Goal: Task Accomplishment & Management: Complete application form

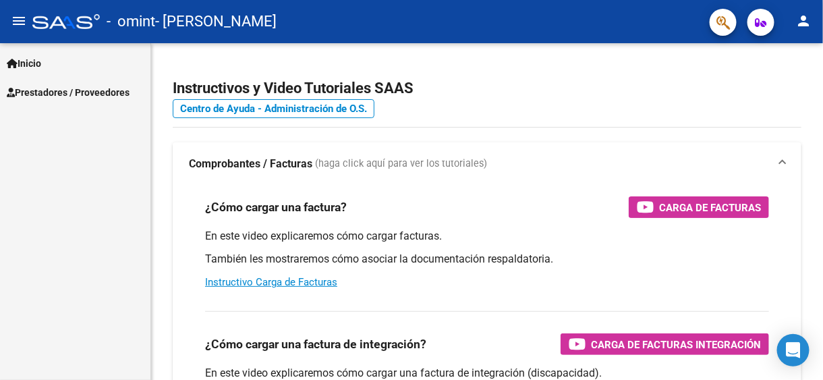
click at [88, 86] on span "Prestadores / Proveedores" at bounding box center [68, 92] width 123 height 15
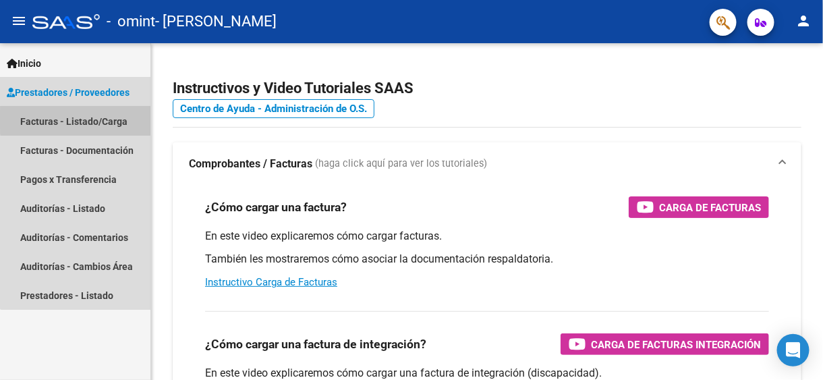
click at [81, 120] on link "Facturas - Listado/Carga" at bounding box center [75, 121] width 150 height 29
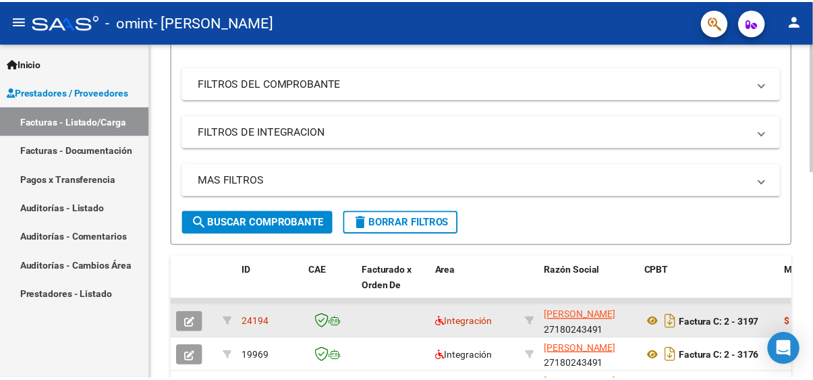
scroll to position [321, 0]
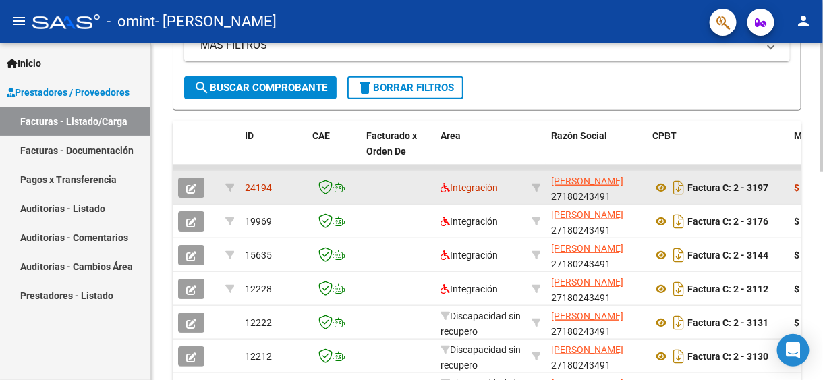
click at [184, 182] on button "button" at bounding box center [191, 187] width 26 height 20
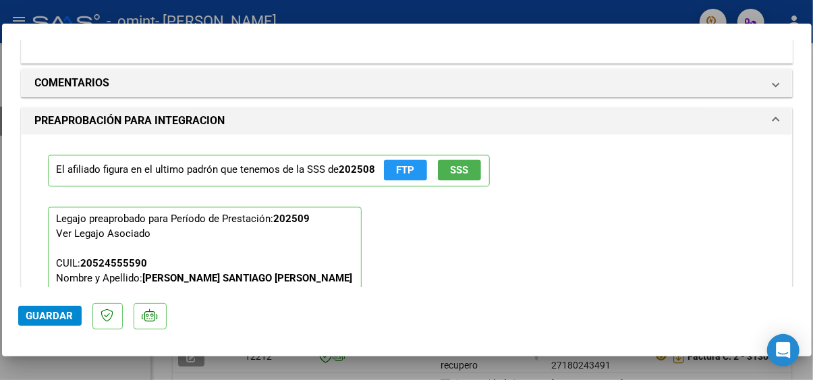
scroll to position [1147, 0]
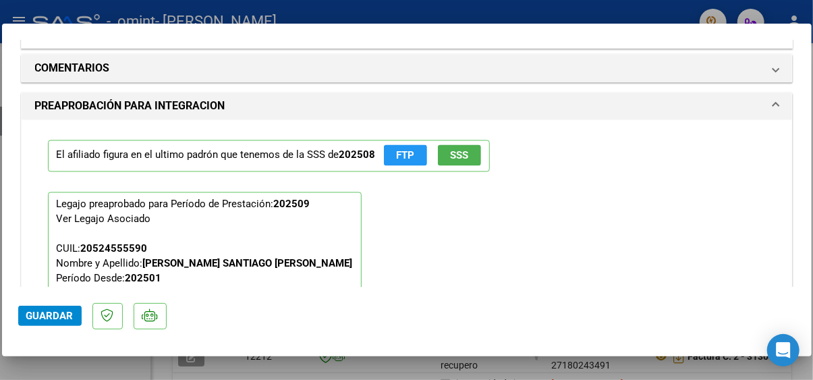
click at [505, 171] on div "El afiliado figura en el ultimo padrón que tenemos de la SSS de 202508 FTP SSS" at bounding box center [407, 156] width 718 height 52
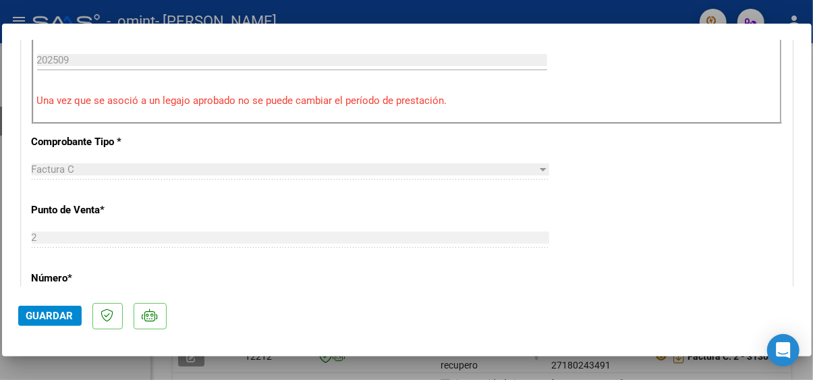
scroll to position [299, 0]
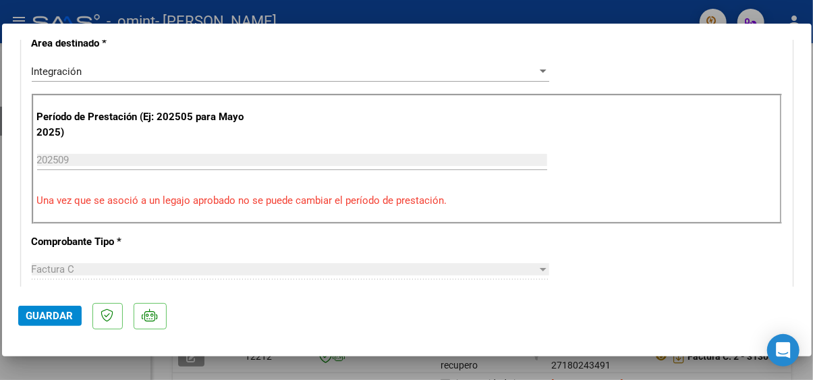
drag, startPoint x: 165, startPoint y: 200, endPoint x: 378, endPoint y: 200, distance: 213.2
click at [364, 200] on p "Una vez que se asoció a un legajo aprobado no se puede cambiar el período de pr…" at bounding box center [407, 201] width 740 height 16
click at [381, 200] on p "Una vez que se asoció a un legajo aprobado no se puede cambiar el período de pr…" at bounding box center [407, 201] width 740 height 16
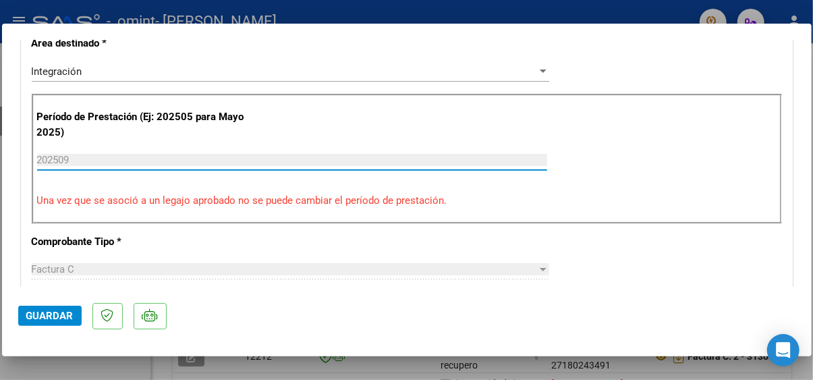
click at [58, 156] on input "202509" at bounding box center [292, 160] width 510 height 12
click at [86, 160] on input "202509" at bounding box center [292, 160] width 510 height 12
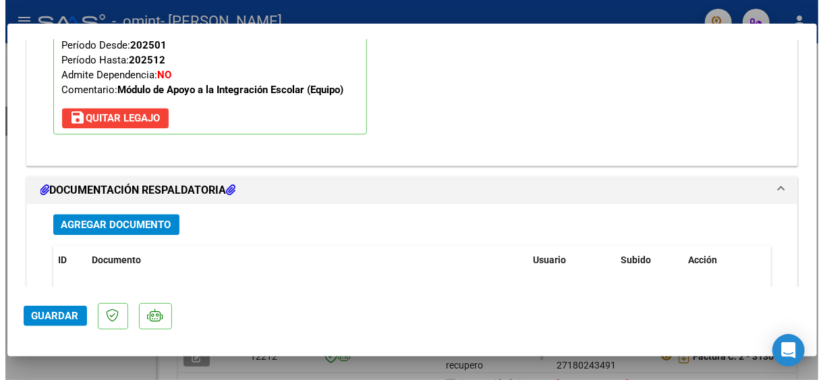
scroll to position [1282, 0]
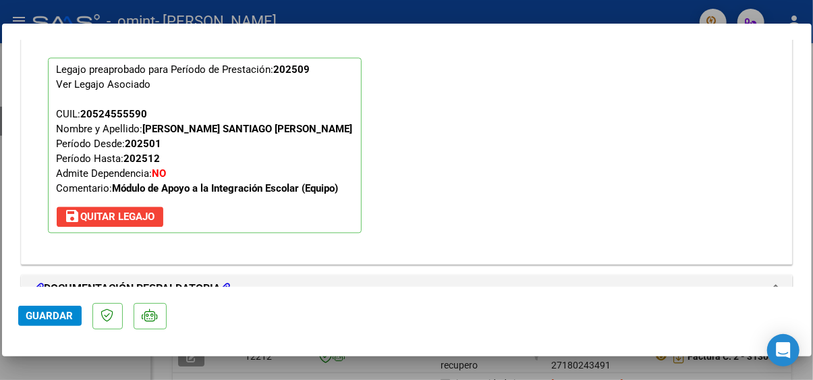
drag, startPoint x: 160, startPoint y: 121, endPoint x: 246, endPoint y: 127, distance: 86.5
click at [235, 126] on strong "[PERSON_NAME] SANTIAGO [PERSON_NAME]" at bounding box center [248, 129] width 210 height 12
click at [246, 127] on strong "[PERSON_NAME] SANTIAGO [PERSON_NAME]" at bounding box center [248, 129] width 210 height 12
drag, startPoint x: 190, startPoint y: 184, endPoint x: 285, endPoint y: 182, distance: 95.9
click at [281, 182] on strong "Módulo de Apoyo a la Integración Escolar (Equipo)" at bounding box center [226, 188] width 226 height 12
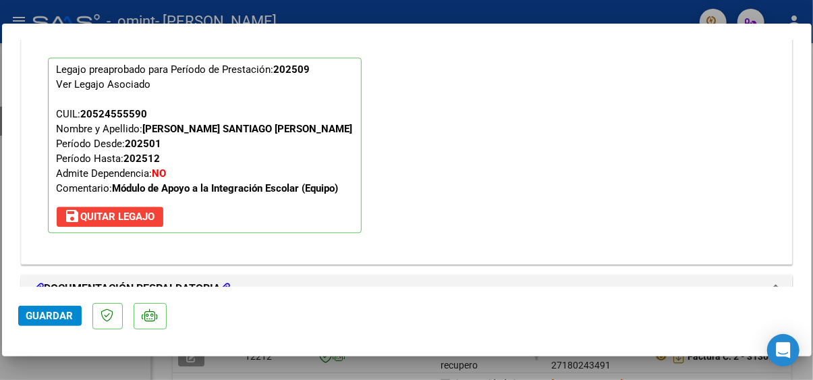
click at [285, 182] on strong "Módulo de Apoyo a la Integración Escolar (Equipo)" at bounding box center [226, 188] width 226 height 12
click at [355, 374] on div at bounding box center [406, 190] width 813 height 380
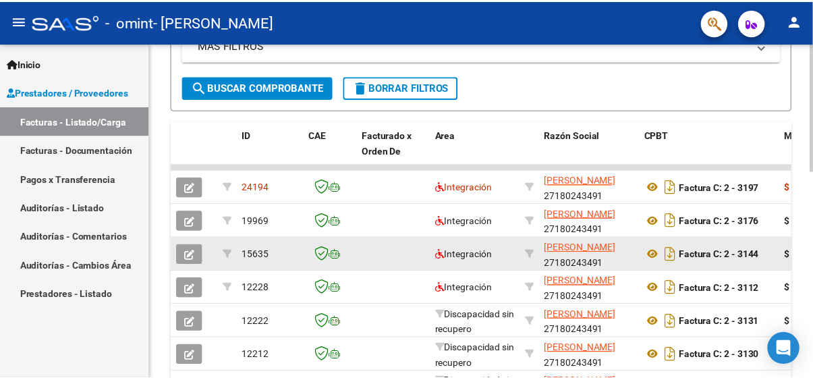
scroll to position [321, 0]
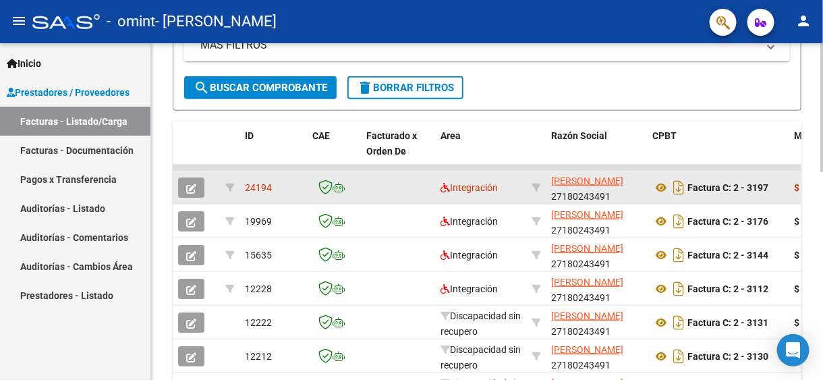
drag, startPoint x: 385, startPoint y: 193, endPoint x: 719, endPoint y: 172, distance: 335.3
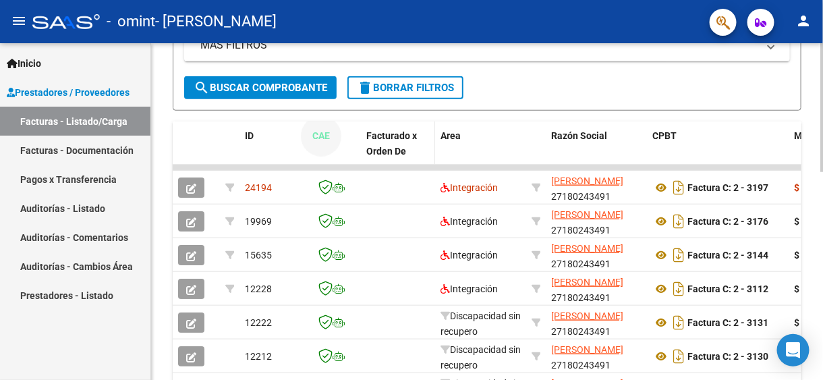
drag, startPoint x: 360, startPoint y: 137, endPoint x: 430, endPoint y: 142, distance: 70.4
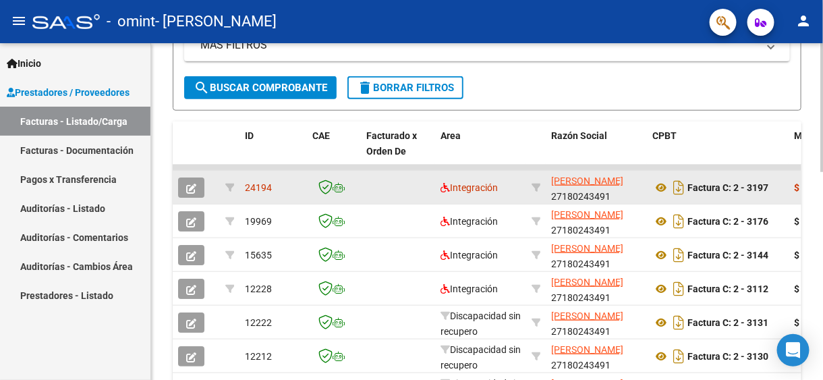
click at [261, 188] on span "24194" at bounding box center [258, 187] width 27 height 11
click at [193, 187] on icon "button" at bounding box center [191, 189] width 10 height 10
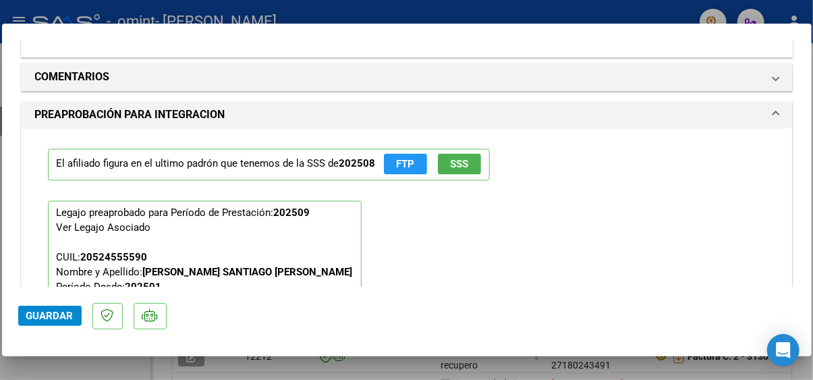
scroll to position [1147, 0]
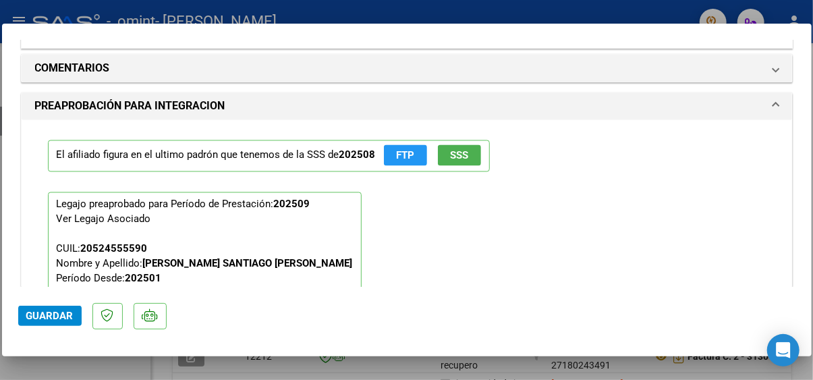
drag, startPoint x: 63, startPoint y: 102, endPoint x: 213, endPoint y: 103, distance: 149.8
click at [203, 103] on h1 "PREAPROBACIÓN PARA INTEGRACION" at bounding box center [130, 107] width 190 height 16
click at [216, 103] on h1 "PREAPROBACIÓN PARA INTEGRACION" at bounding box center [130, 107] width 190 height 16
click at [154, 104] on h1 "PREAPROBACIÓN PARA INTEGRACION" at bounding box center [130, 107] width 190 height 16
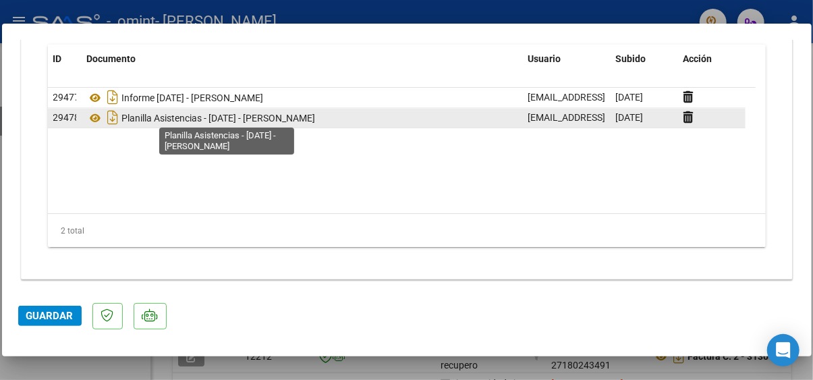
scroll to position [1168, 0]
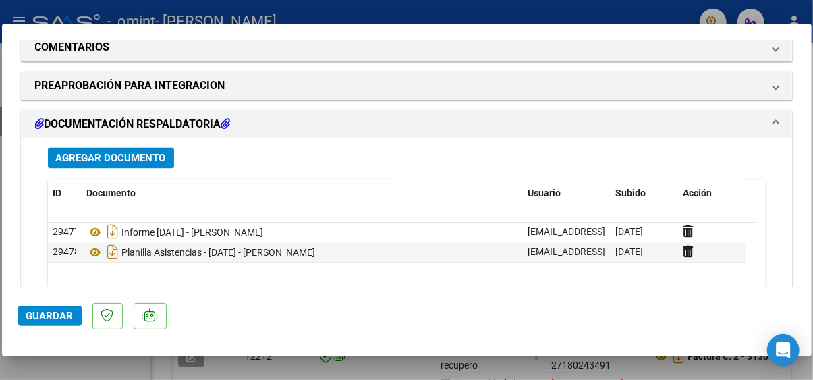
click at [178, 121] on h1 "DOCUMENTACIÓN RESPALDATORIA" at bounding box center [133, 124] width 196 height 16
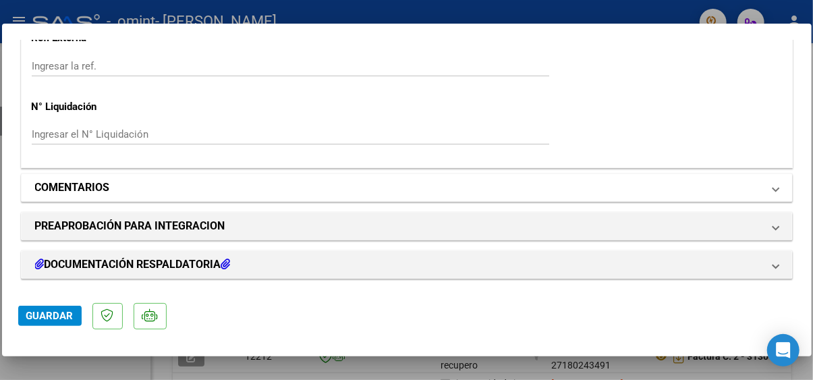
click at [100, 177] on mat-expansion-panel-header "COMENTARIOS" at bounding box center [407, 187] width 771 height 27
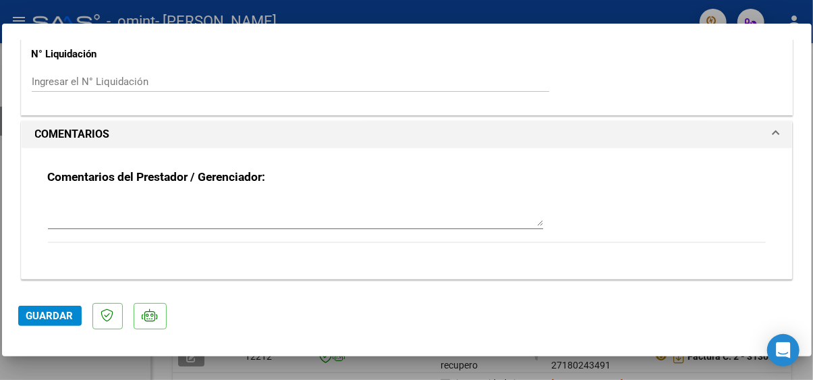
scroll to position [1157, 0]
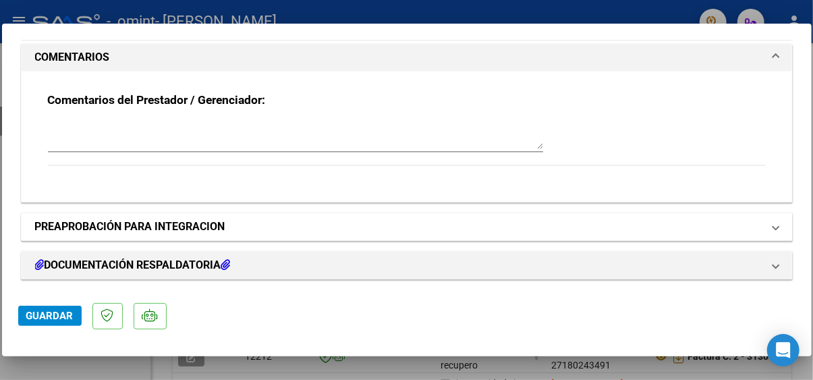
click at [136, 227] on h1 "PREAPROBACIÓN PARA INTEGRACION" at bounding box center [130, 227] width 190 height 16
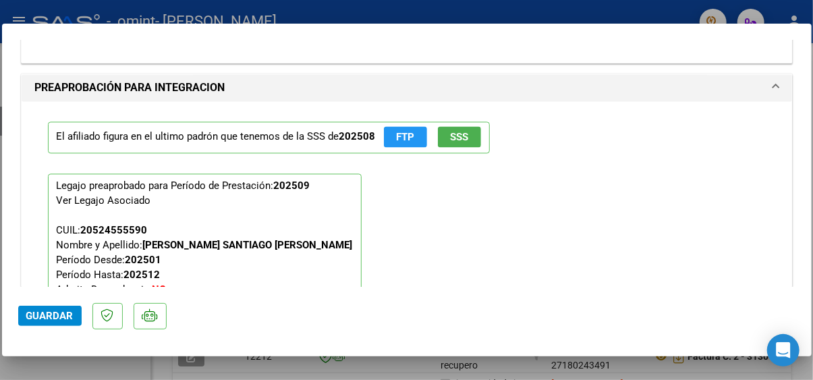
scroll to position [1360, 0]
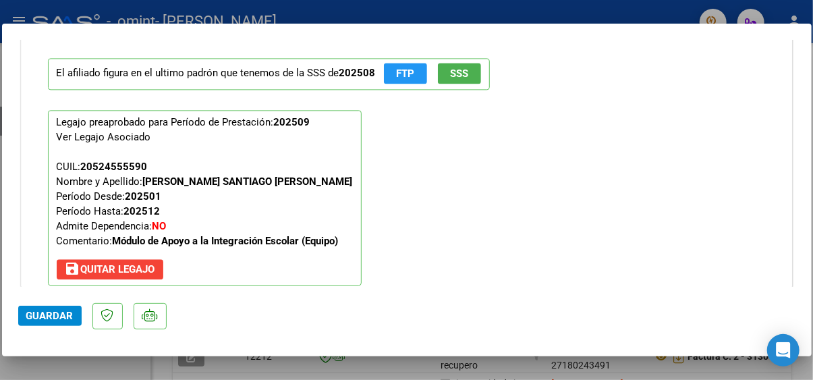
click at [298, 72] on p "El afiliado figura en el ultimo padrón que tenemos de la SSS de 202508 FTP SSS" at bounding box center [269, 74] width 442 height 32
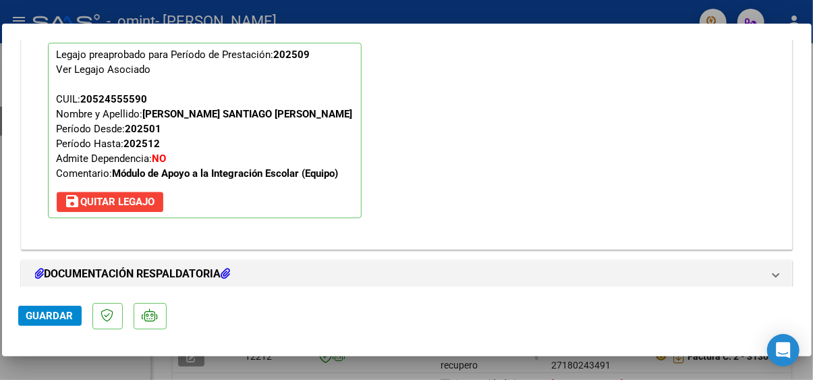
scroll to position [1435, 0]
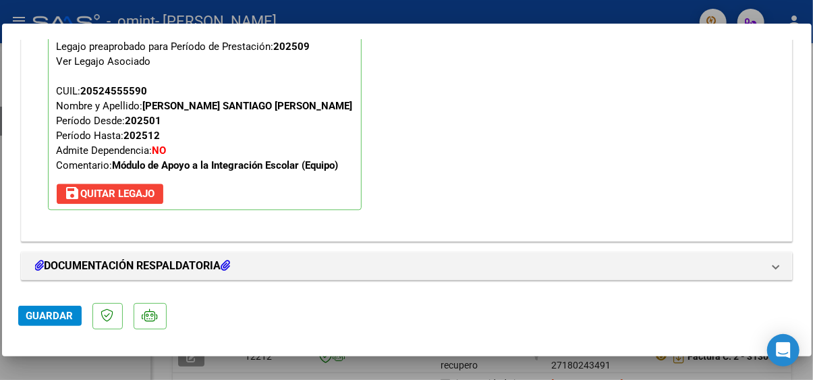
click at [343, 356] on mat-dialog-container "COMPROBANTE VER COMPROBANTE ESTADO: Recibida. En proceso de confirmacion/acepta…" at bounding box center [407, 190] width 810 height 332
click at [342, 366] on div at bounding box center [406, 190] width 813 height 380
type input "$ 0,00"
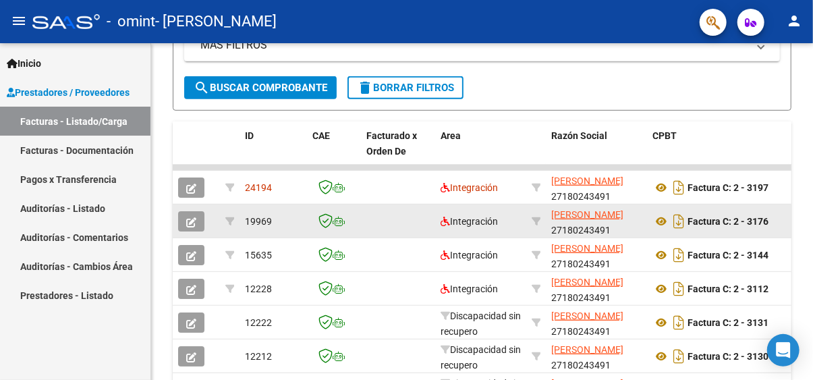
scroll to position [321, 0]
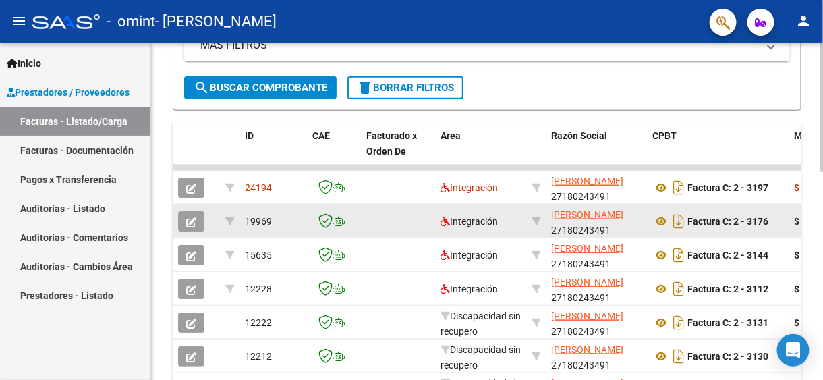
click at [191, 219] on icon "button" at bounding box center [191, 222] width 10 height 10
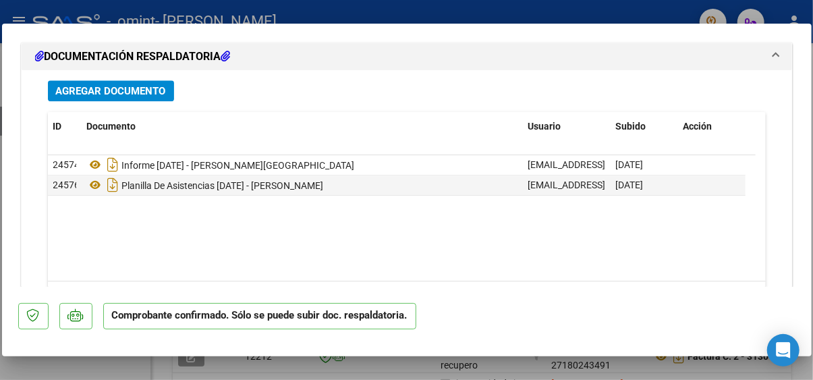
scroll to position [1619, 0]
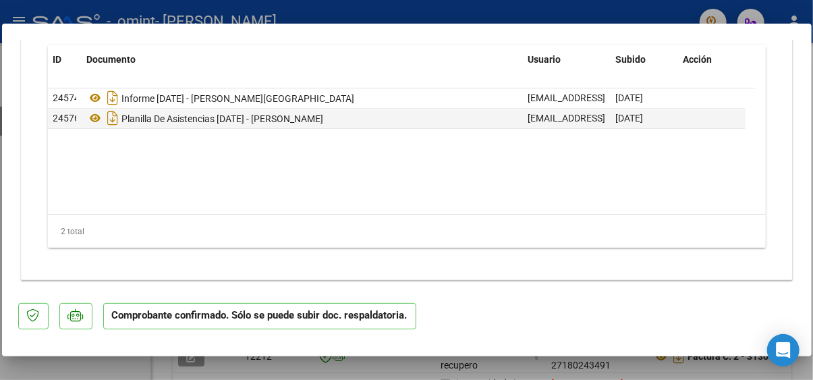
click at [132, 360] on div at bounding box center [406, 190] width 813 height 380
type input "$ 0,00"
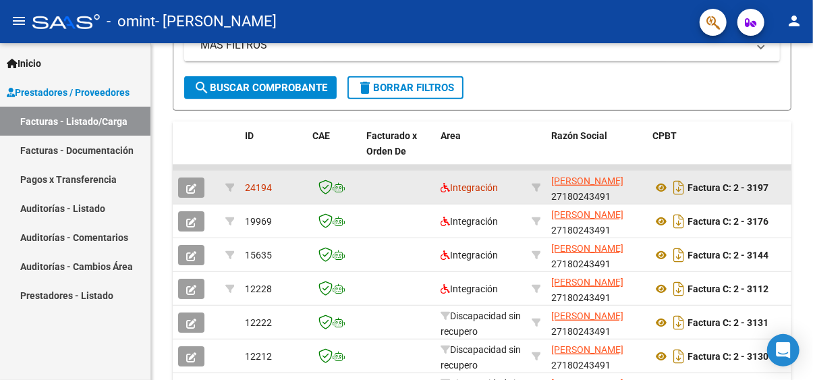
scroll to position [321, 0]
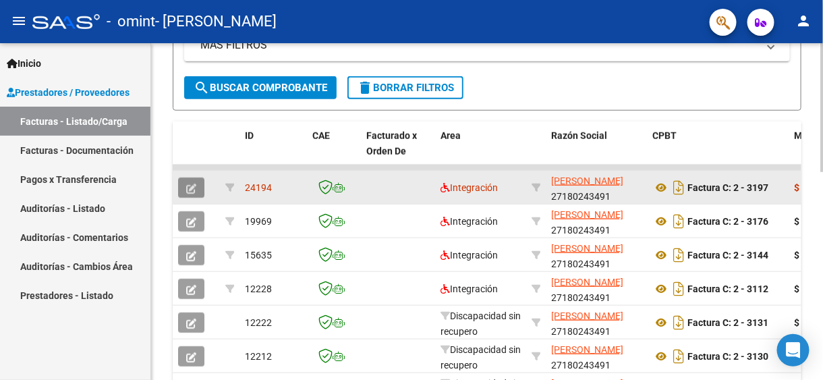
click at [198, 186] on button "button" at bounding box center [191, 187] width 26 height 20
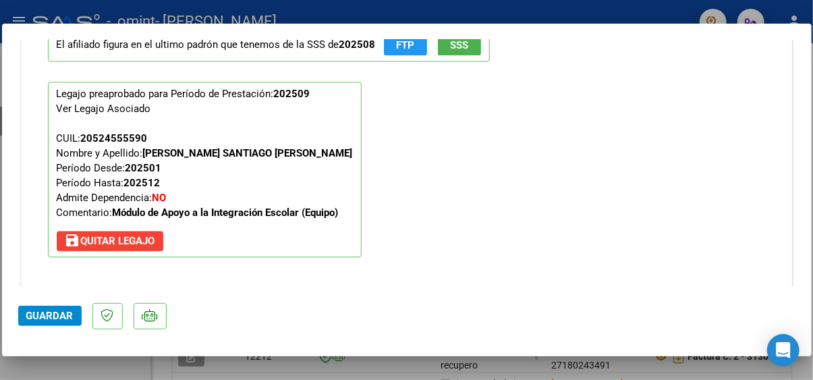
scroll to position [1244, 0]
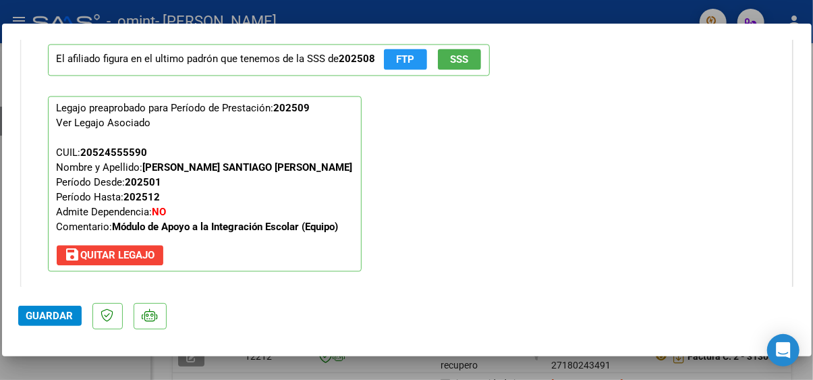
click at [222, 128] on p "Legajo preaprobado para Período de Prestación: 202509 Ver Legajo Asociado CUIL:…" at bounding box center [205, 183] width 314 height 175
click at [265, 101] on p "Legajo preaprobado para Período de Prestación: 202509 Ver Legajo Asociado CUIL:…" at bounding box center [205, 183] width 314 height 175
click at [300, 105] on strong "202509" at bounding box center [292, 108] width 36 height 12
click at [155, 105] on p "Legajo preaprobado para Período de Prestación: 202509 Ver Legajo Asociado CUIL:…" at bounding box center [205, 183] width 314 height 175
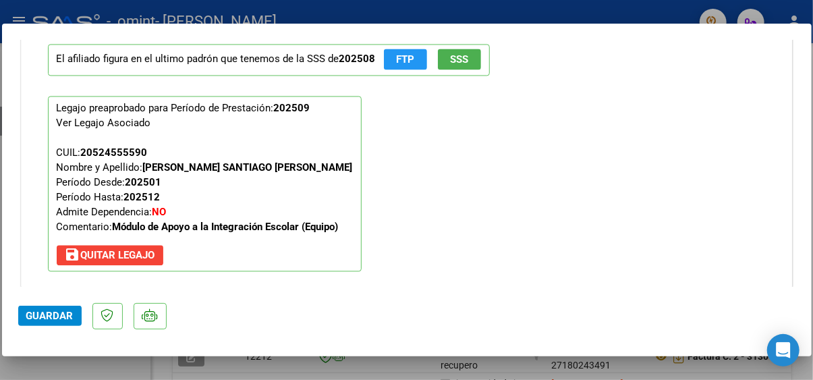
click at [155, 105] on p "Legajo preaprobado para Período de Prestación: 202509 Ver Legajo Asociado CUIL:…" at bounding box center [205, 183] width 314 height 175
click at [213, 113] on p "Legajo preaprobado para Período de Prestación: 202509 Ver Legajo Asociado CUIL:…" at bounding box center [205, 183] width 314 height 175
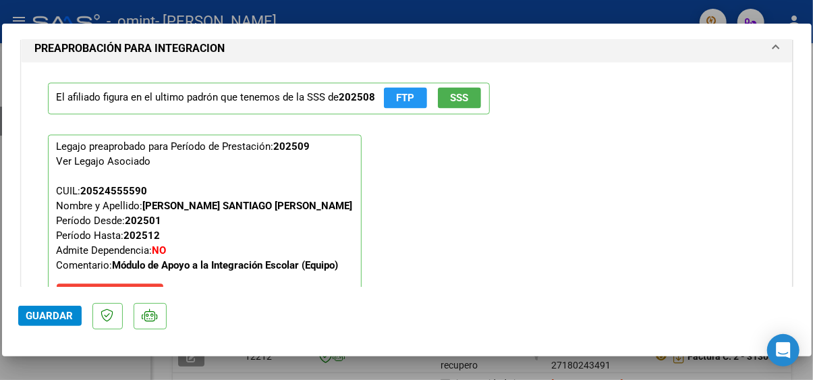
scroll to position [1176, 0]
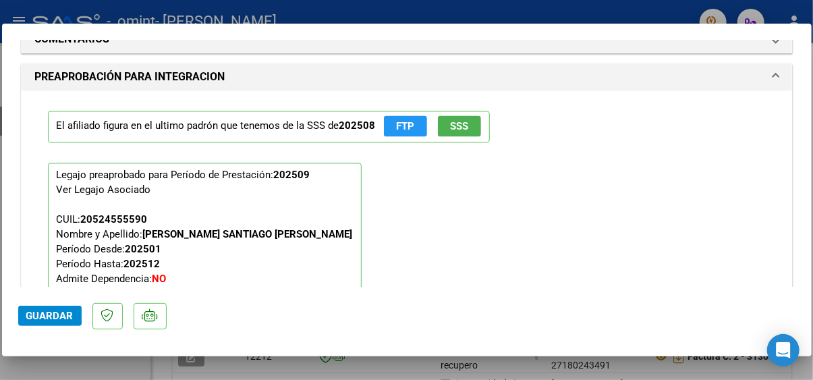
drag, startPoint x: 115, startPoint y: 121, endPoint x: 264, endPoint y: 121, distance: 148.4
click at [247, 121] on p "El afiliado figura en el ultimo padrón que tenemos de la SSS de 202508 FTP SSS" at bounding box center [269, 127] width 442 height 32
click at [273, 126] on p "El afiliado figura en el ultimo padrón que tenemos de la SSS de 202508 FTP SSS" at bounding box center [269, 127] width 442 height 32
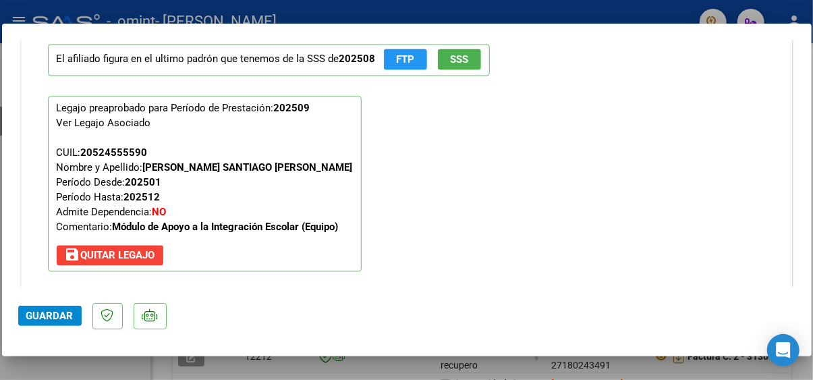
drag, startPoint x: 91, startPoint y: 105, endPoint x: 309, endPoint y: 107, distance: 218.0
click at [308, 107] on p "Legajo preaprobado para Período de Prestación: 202509 Ver Legajo Asociado CUIL:…" at bounding box center [205, 183] width 314 height 175
click at [316, 107] on p "Legajo preaprobado para Período de Prestación: 202509 Ver Legajo Asociado CUIL:…" at bounding box center [205, 183] width 314 height 175
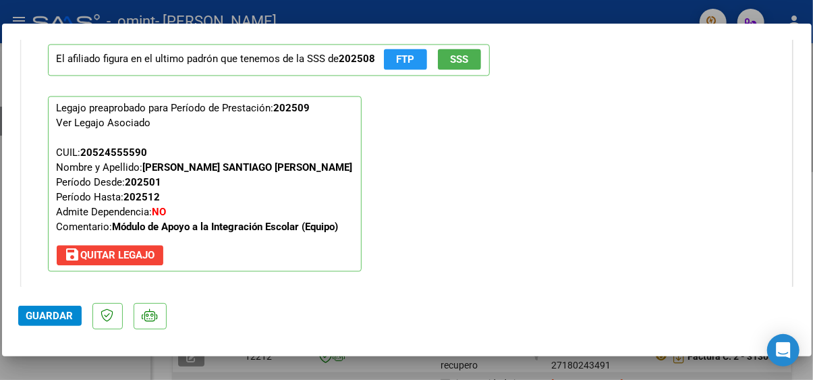
click at [332, 374] on div at bounding box center [406, 190] width 813 height 380
type input "$ 0,00"
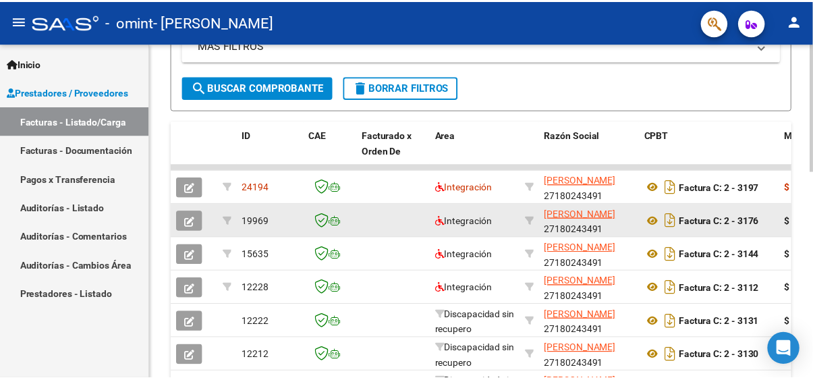
scroll to position [321, 0]
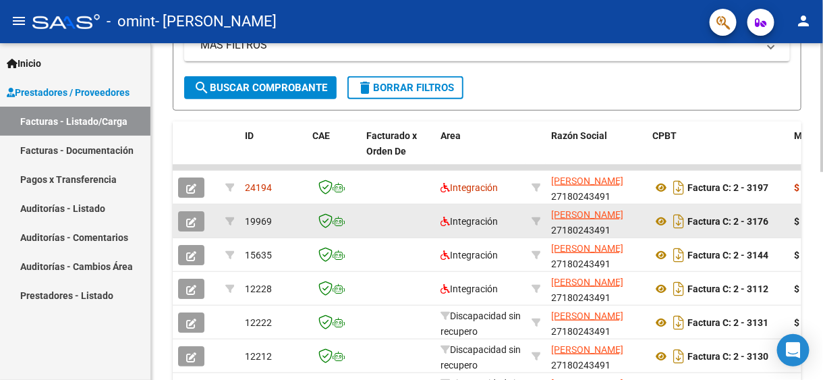
click at [194, 225] on icon "button" at bounding box center [191, 222] width 10 height 10
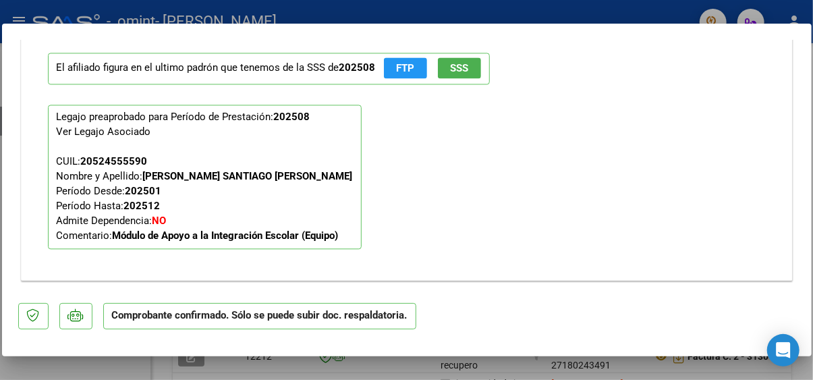
scroll to position [1281, 0]
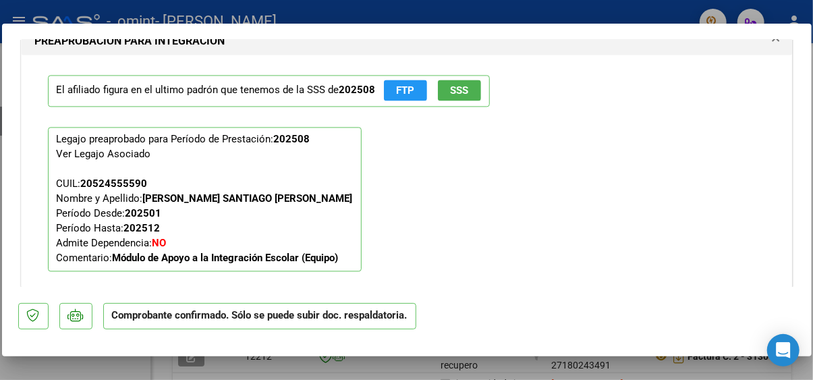
drag, startPoint x: 65, startPoint y: 136, endPoint x: 243, endPoint y: 136, distance: 177.5
click at [243, 136] on p "Legajo preaprobado para Período de Prestación: 202508 Ver Legajo Asociado CUIL:…" at bounding box center [205, 199] width 314 height 144
click at [296, 352] on mat-dialog-container "SUBSIDIADADO POR SSS (.DR_ENVIO) Tipo de Archivo: DS Importe Solicitado: $ 475.…" at bounding box center [407, 190] width 810 height 332
click at [419, 366] on div at bounding box center [406, 190] width 813 height 380
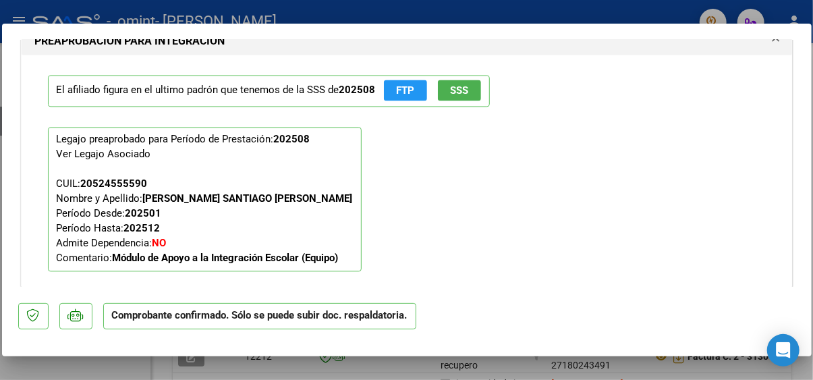
type input "$ 0,00"
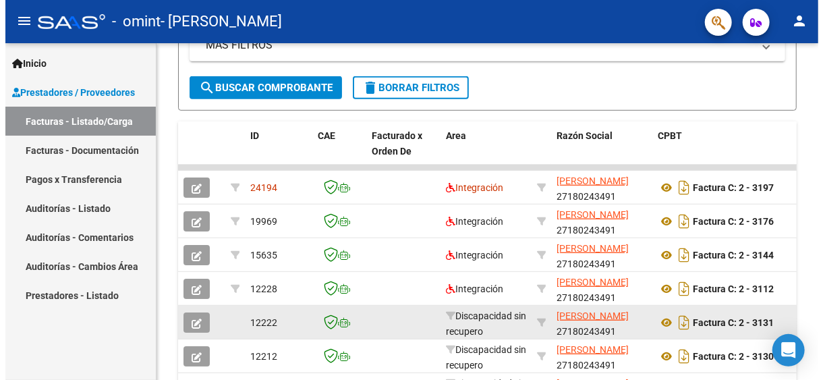
scroll to position [321, 0]
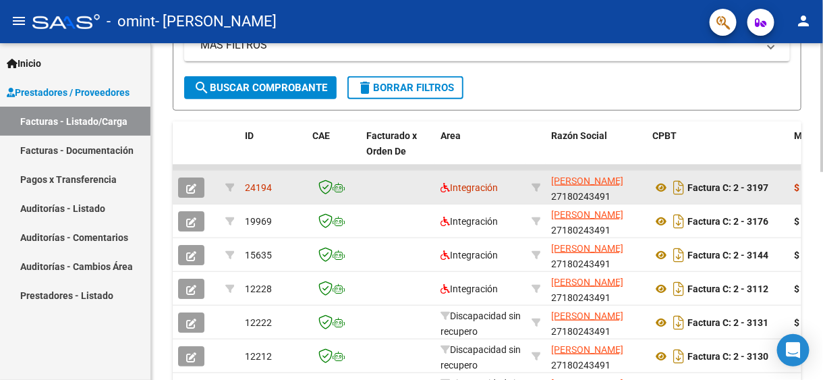
click at [254, 186] on span "24194" at bounding box center [258, 187] width 27 height 11
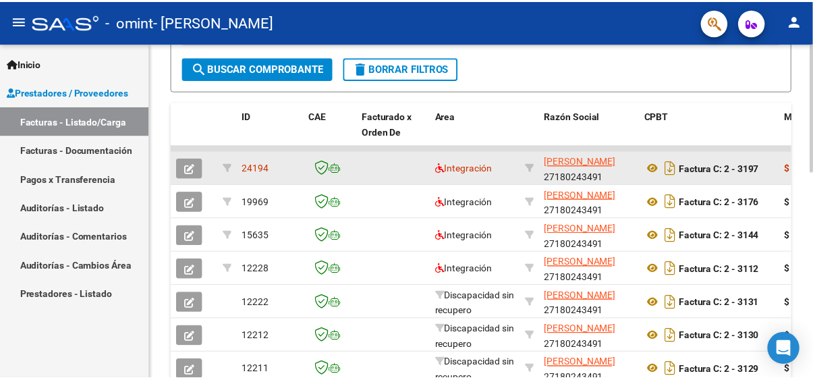
scroll to position [337, 0]
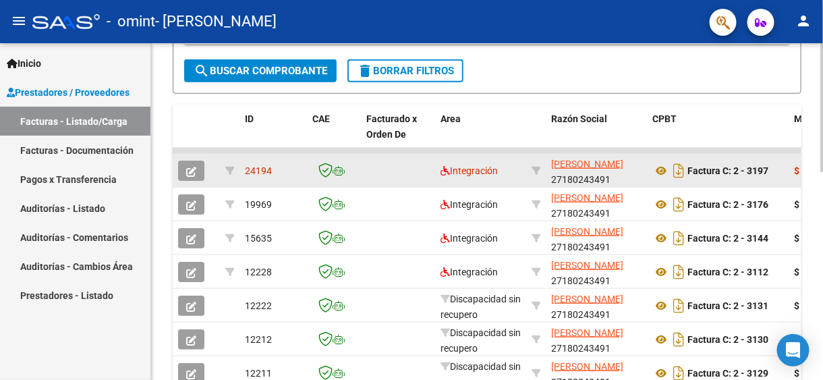
click at [264, 168] on span "24194" at bounding box center [258, 170] width 27 height 11
click at [478, 169] on span "Integración" at bounding box center [469, 170] width 57 height 11
click at [184, 168] on button "button" at bounding box center [191, 171] width 26 height 20
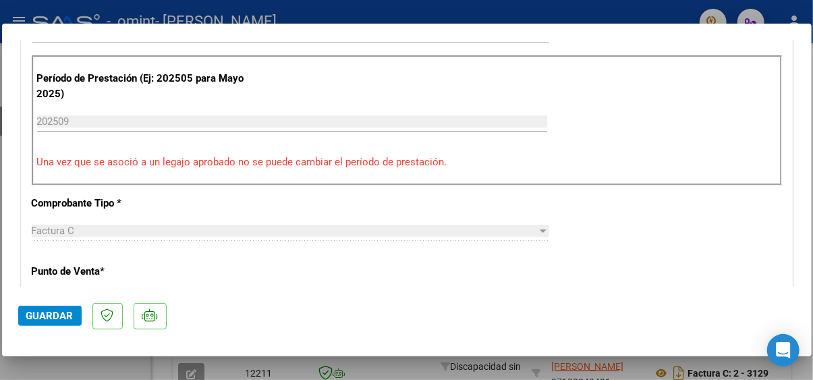
drag, startPoint x: 171, startPoint y: 70, endPoint x: 237, endPoint y: 105, distance: 73.9
click at [236, 86] on p "Período de Prestación (Ej: 202505 para Mayo 2025)" at bounding box center [148, 86] width 222 height 30
click at [68, 111] on div "202509 Ingrese el Período de Prestación como indica el ejemplo" at bounding box center [292, 121] width 510 height 20
click at [59, 117] on input "202509" at bounding box center [292, 121] width 510 height 12
click at [59, 122] on input "202509" at bounding box center [292, 121] width 510 height 12
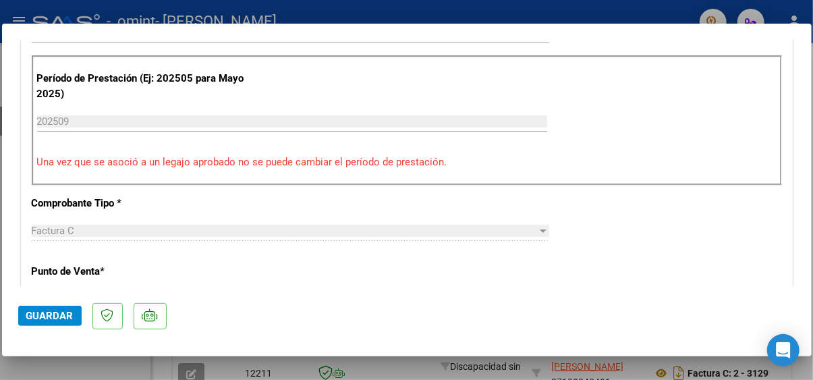
click at [189, 148] on div "Período de Prestación (Ej: 202505 para [DATE]) 202509 Ingrese el Período de Pre…" at bounding box center [407, 120] width 750 height 130
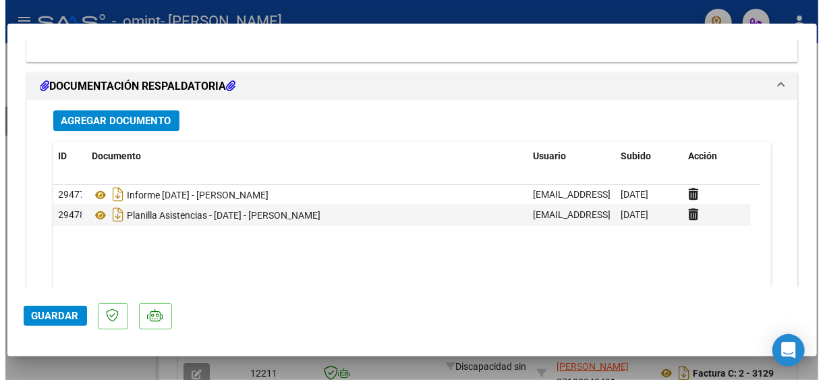
scroll to position [1581, 0]
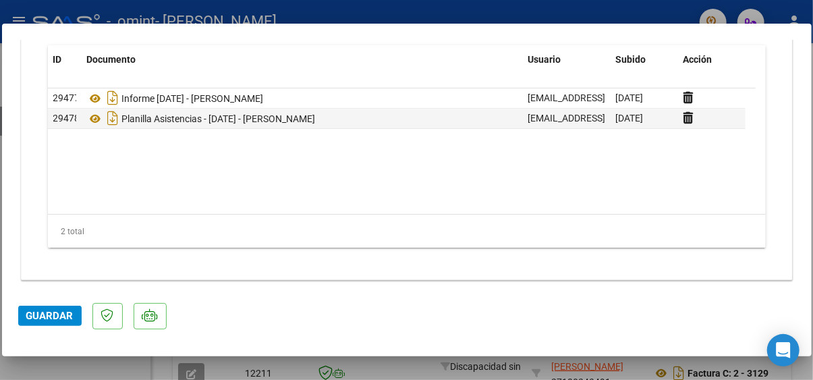
click at [57, 314] on span "Guardar" at bounding box center [49, 316] width 47 height 12
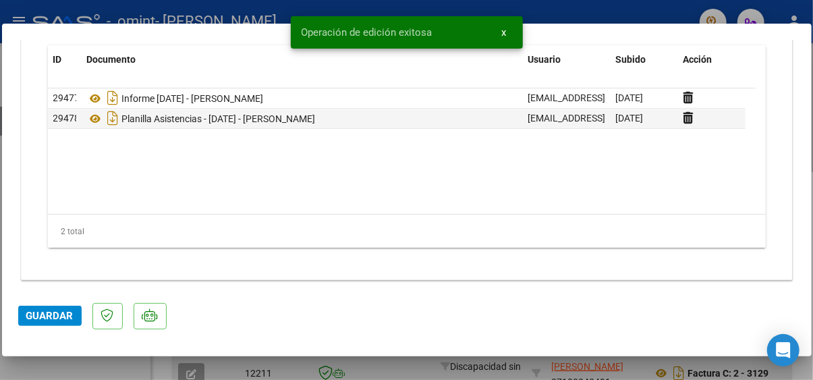
click at [578, 361] on div at bounding box center [406, 190] width 813 height 380
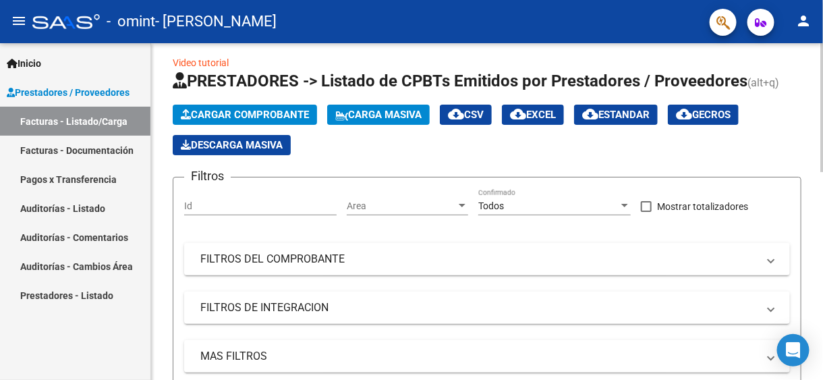
scroll to position [0, 0]
